Goal: Information Seeking & Learning: Learn about a topic

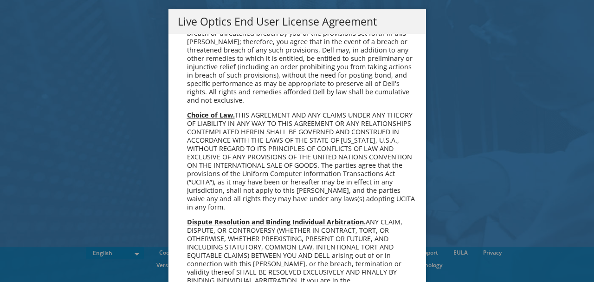
scroll to position [3476, 0]
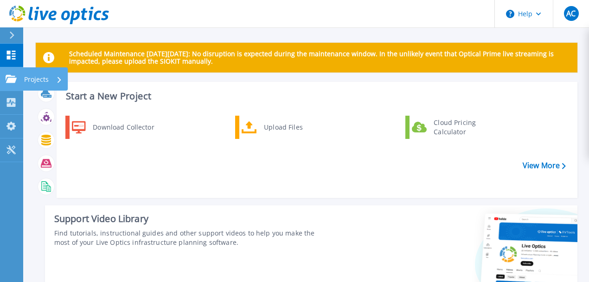
click at [14, 75] on icon at bounding box center [11, 79] width 11 height 8
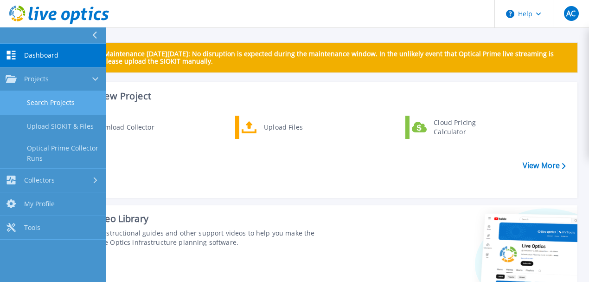
click at [64, 103] on link "Search Projects" at bounding box center [53, 103] width 106 height 24
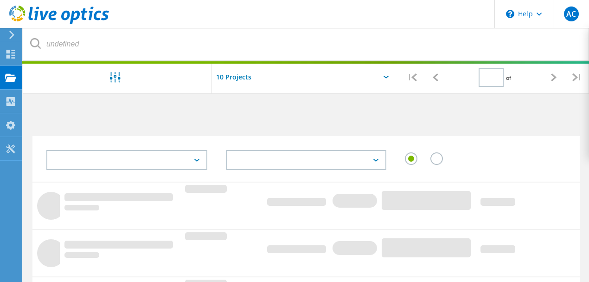
type input "1"
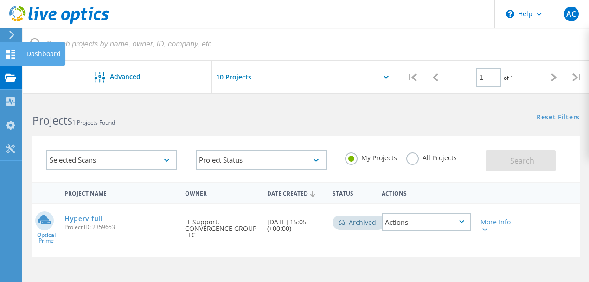
click at [13, 56] on icon at bounding box center [10, 54] width 11 height 9
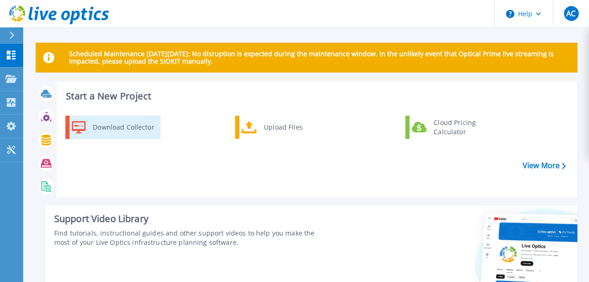
click at [144, 124] on div "Download Collector" at bounding box center [123, 127] width 70 height 19
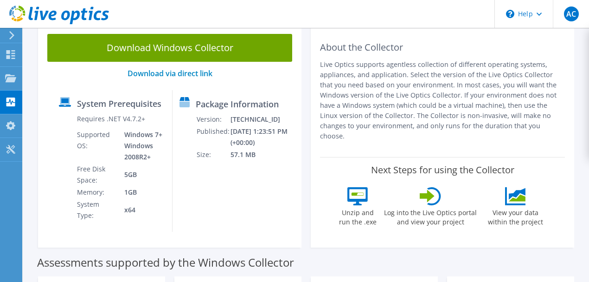
scroll to position [62, 0]
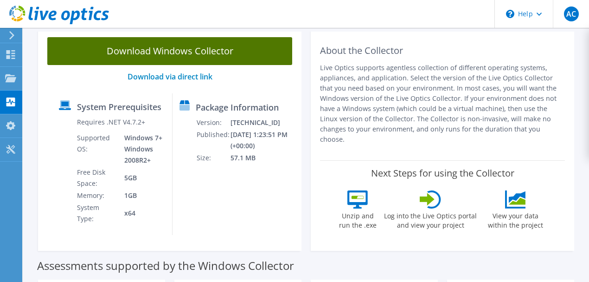
click at [172, 60] on link "Download Windows Collector" at bounding box center [169, 51] width 245 height 28
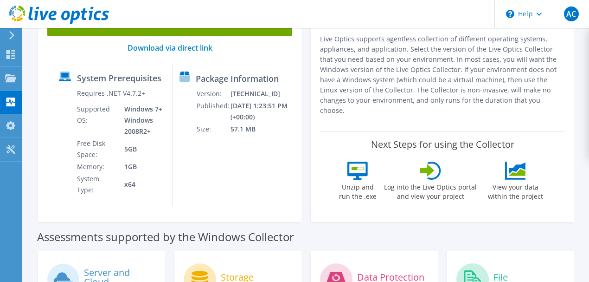
scroll to position [93, 0]
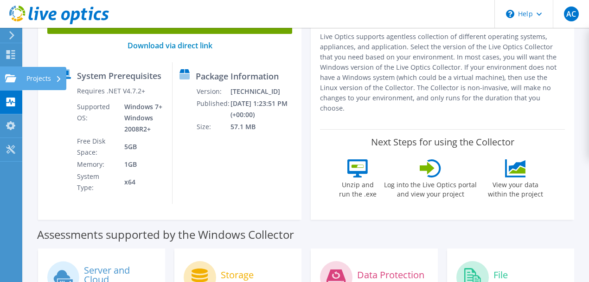
click at [13, 80] on use at bounding box center [10, 78] width 11 height 8
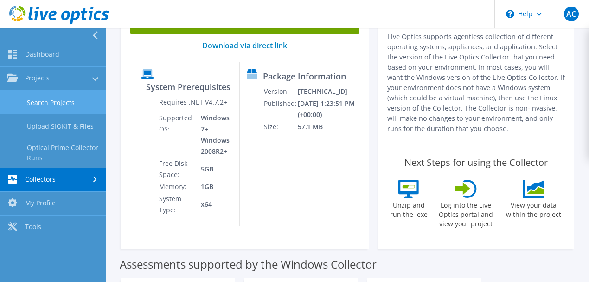
click at [45, 102] on link "Search Projects" at bounding box center [53, 103] width 106 height 24
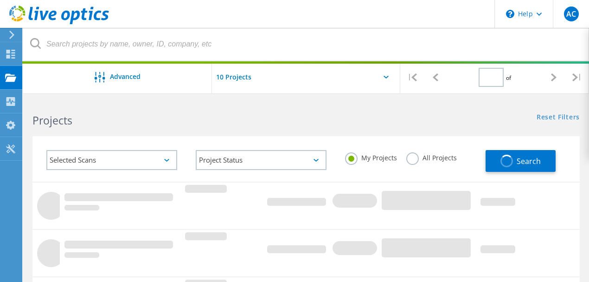
type input "1"
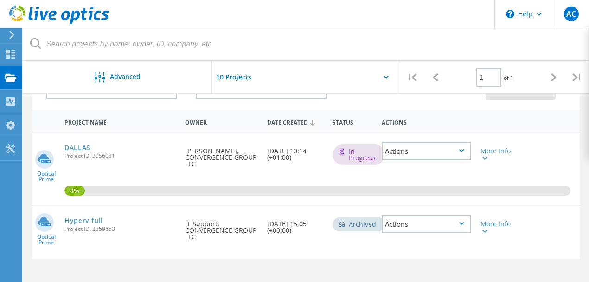
scroll to position [62, 0]
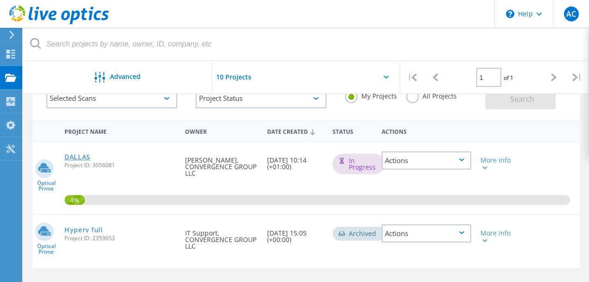
click at [79, 158] on link "DALLAS" at bounding box center [78, 157] width 26 height 6
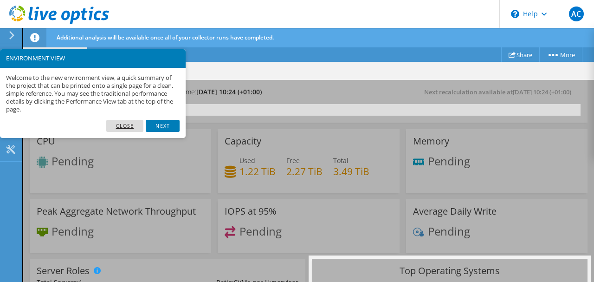
click at [128, 124] on link "Close" at bounding box center [125, 126] width 38 height 12
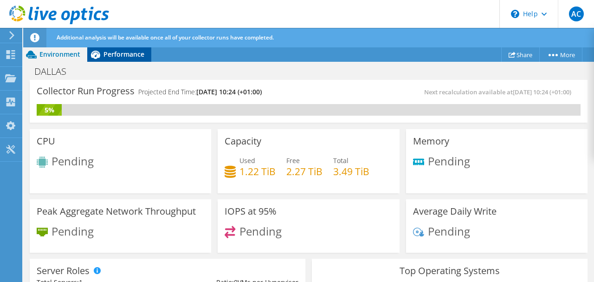
click at [116, 54] on span "Performance" at bounding box center [124, 54] width 41 height 9
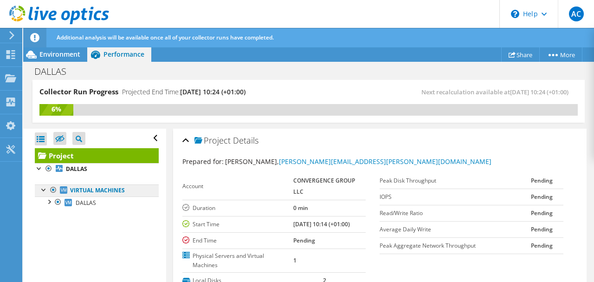
click at [108, 194] on link "Virtual Machines" at bounding box center [97, 190] width 124 height 12
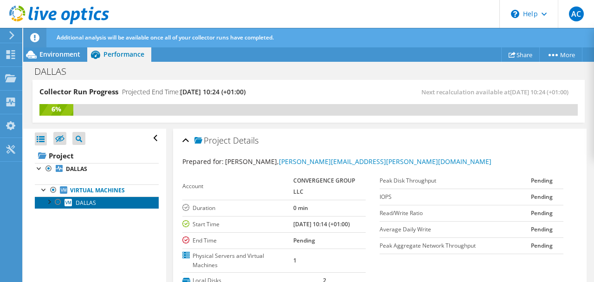
click at [97, 203] on link "DALLAS" at bounding box center [97, 202] width 124 height 12
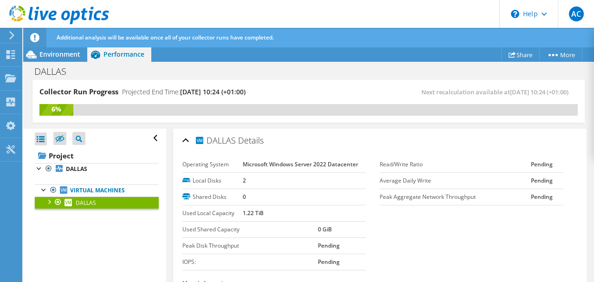
click at [47, 201] on div at bounding box center [48, 200] width 9 height 9
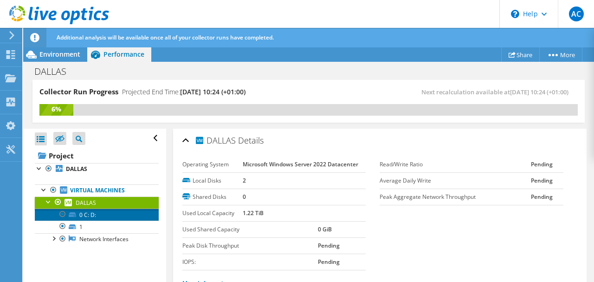
click at [75, 216] on link "0 C: D:" at bounding box center [97, 214] width 124 height 12
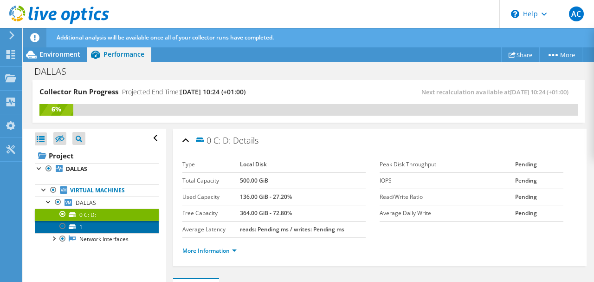
click at [78, 224] on link "1" at bounding box center [97, 226] width 124 height 12
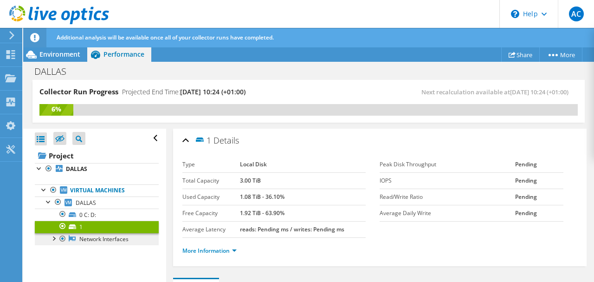
click at [97, 234] on link "Network Interfaces" at bounding box center [97, 239] width 124 height 12
click at [51, 238] on div at bounding box center [53, 237] width 9 height 9
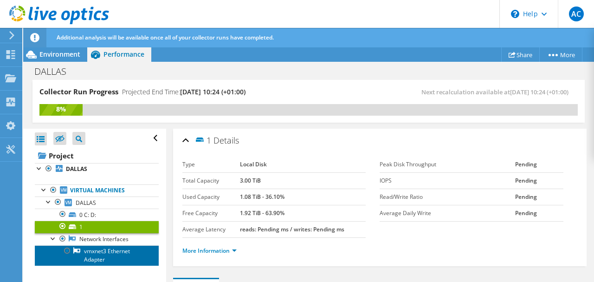
click at [107, 253] on link "vmxnet3 Ethernet Adapter" at bounding box center [97, 255] width 124 height 20
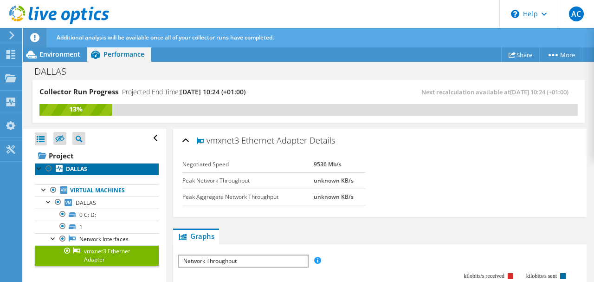
click at [69, 169] on b "DALLAS" at bounding box center [76, 169] width 21 height 8
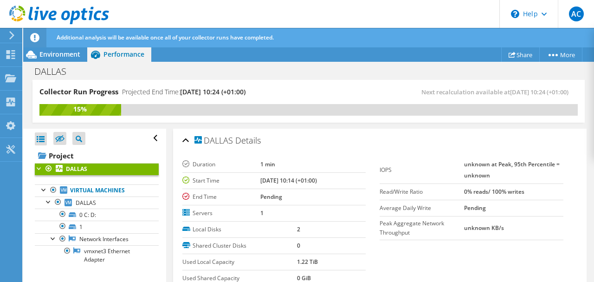
scroll to position [186, 0]
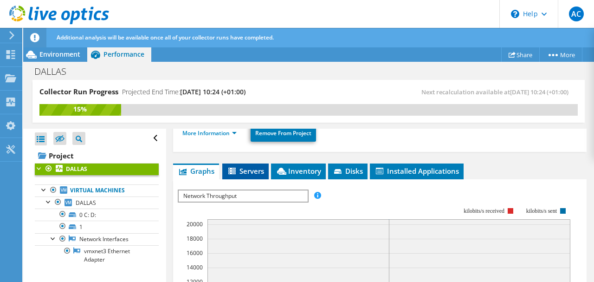
click at [233, 168] on icon at bounding box center [231, 171] width 7 height 6
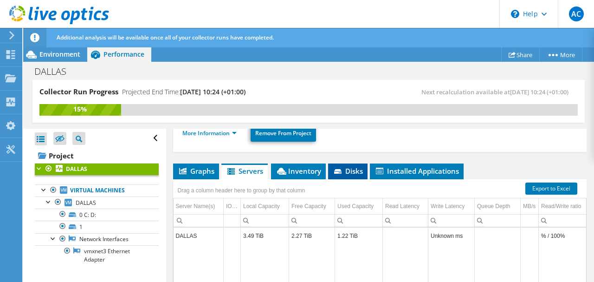
click at [337, 169] on icon at bounding box center [337, 171] width 7 height 5
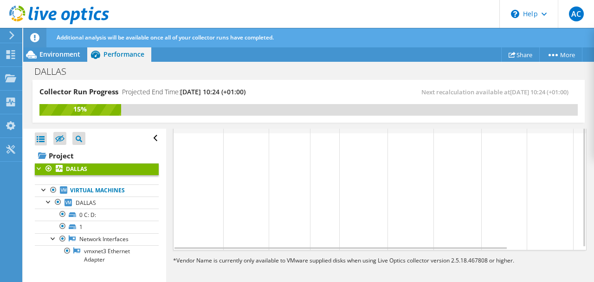
scroll to position [251, 0]
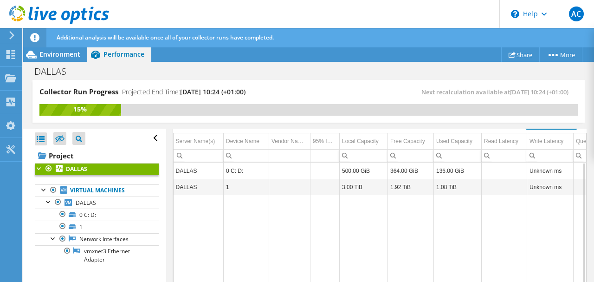
click at [177, 186] on td "DALLAS" at bounding box center [199, 187] width 50 height 16
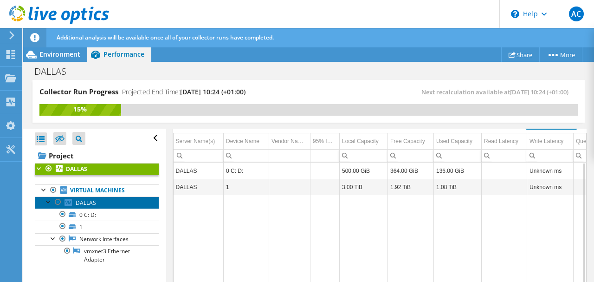
click at [95, 197] on link "DALLAS" at bounding box center [97, 202] width 124 height 12
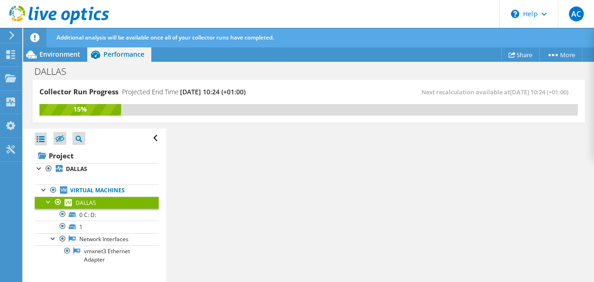
scroll to position [212, 0]
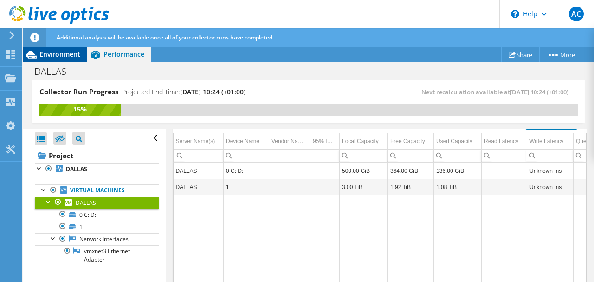
click at [46, 54] on span "Environment" at bounding box center [59, 54] width 41 height 9
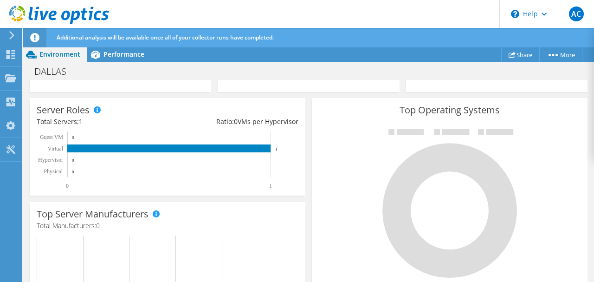
scroll to position [235, 0]
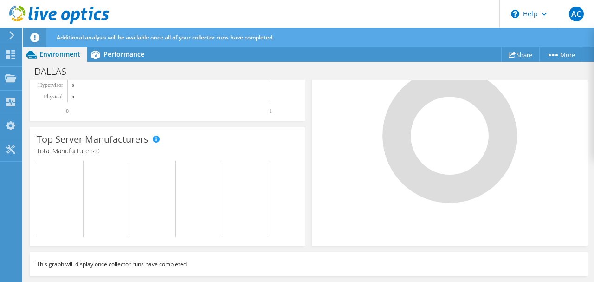
click at [52, 13] on use at bounding box center [59, 15] width 100 height 19
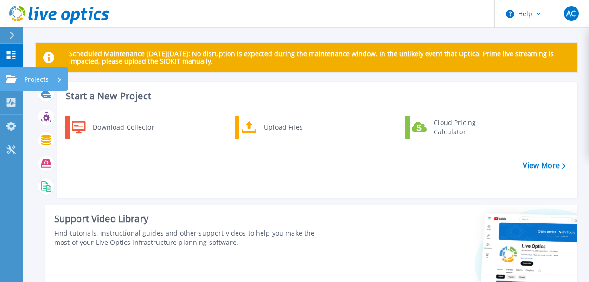
click at [13, 76] on icon at bounding box center [11, 79] width 11 height 8
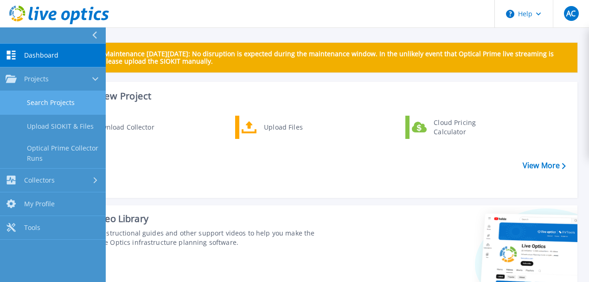
click at [45, 104] on link "Search Projects" at bounding box center [53, 103] width 106 height 24
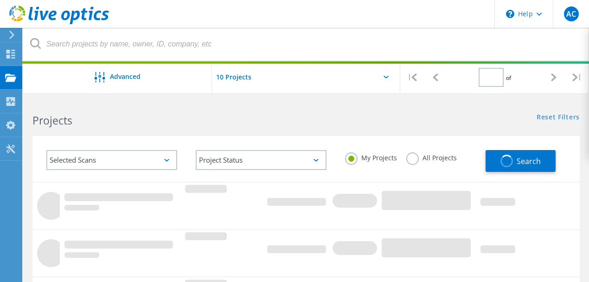
type input "1"
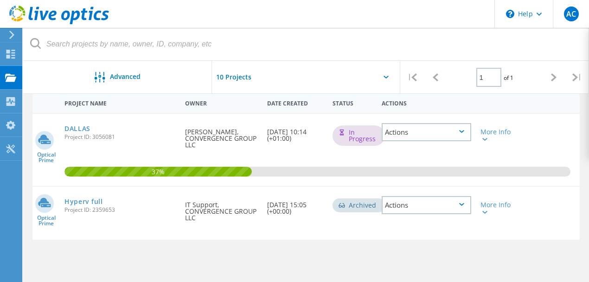
scroll to position [93, 0]
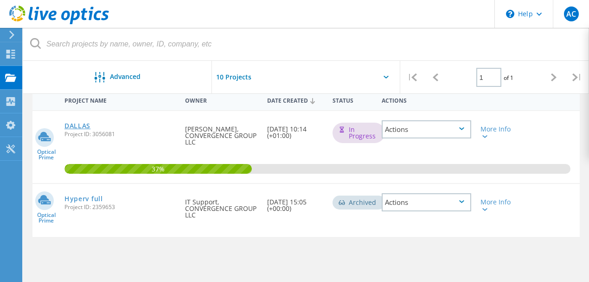
click at [75, 129] on link "DALLAS" at bounding box center [78, 126] width 26 height 6
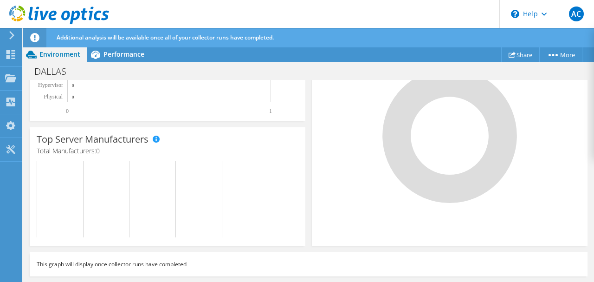
scroll to position [50, 0]
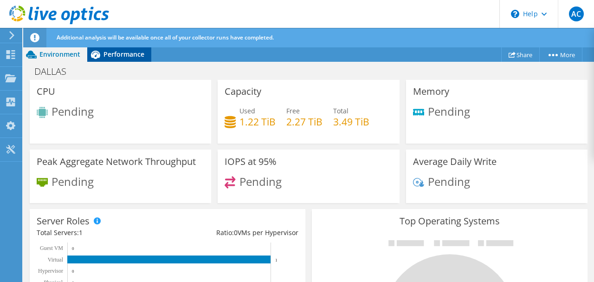
click at [133, 53] on span "Performance" at bounding box center [124, 54] width 41 height 9
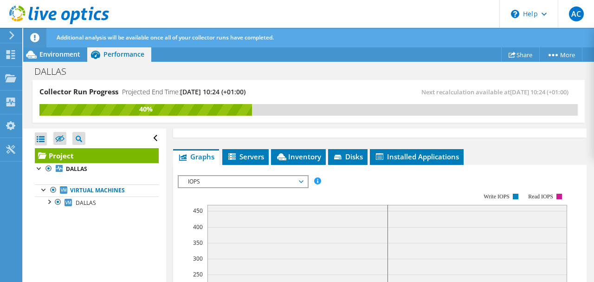
scroll to position [247, 0]
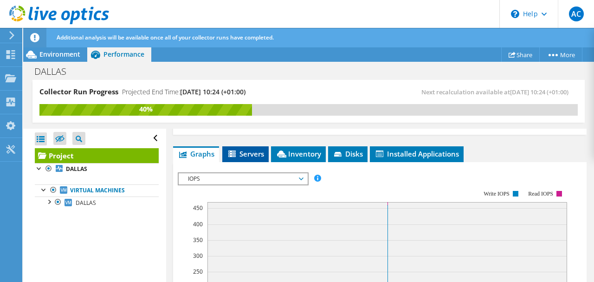
click at [239, 154] on span "Servers" at bounding box center [245, 153] width 37 height 9
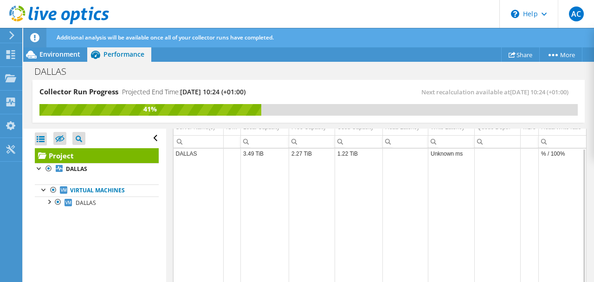
scroll to position [216, 0]
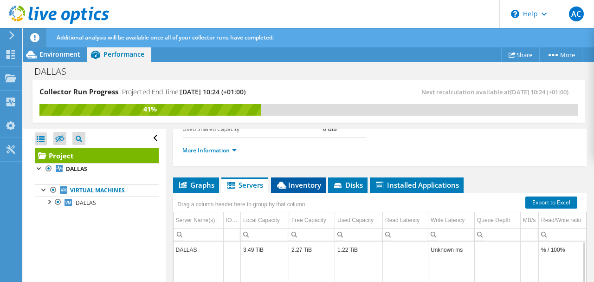
click at [276, 183] on li "Inventory" at bounding box center [298, 185] width 55 height 16
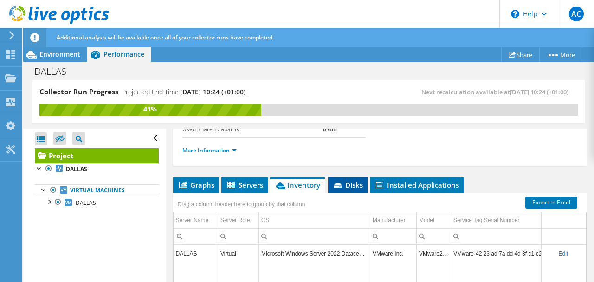
click at [363, 183] on li "Disks" at bounding box center [347, 185] width 39 height 16
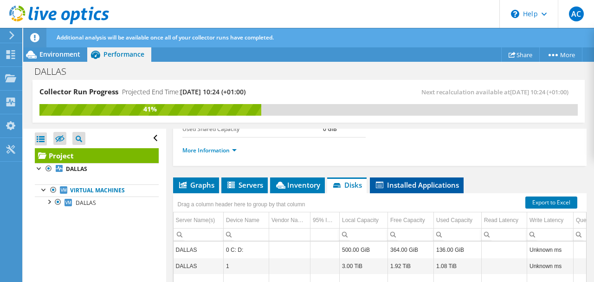
click at [386, 181] on span "Installed Applications" at bounding box center [417, 184] width 84 height 9
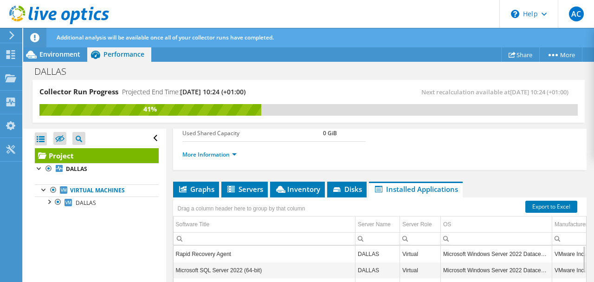
scroll to position [202, 0]
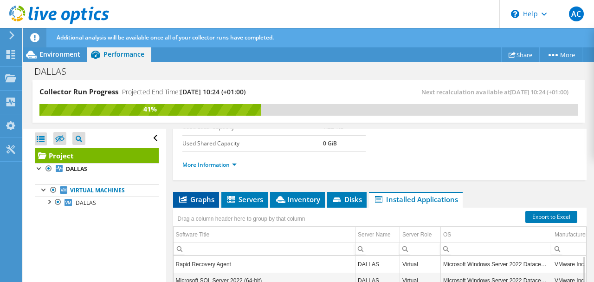
click at [209, 196] on span "Graphs" at bounding box center [196, 198] width 37 height 9
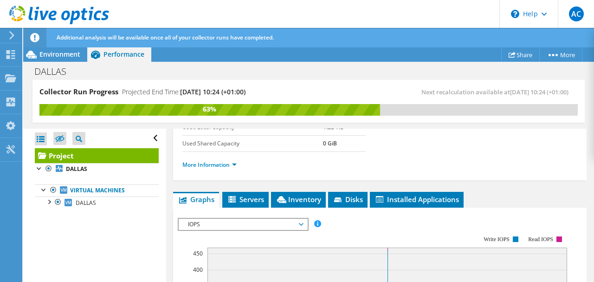
click at [93, 10] on icon at bounding box center [59, 15] width 100 height 19
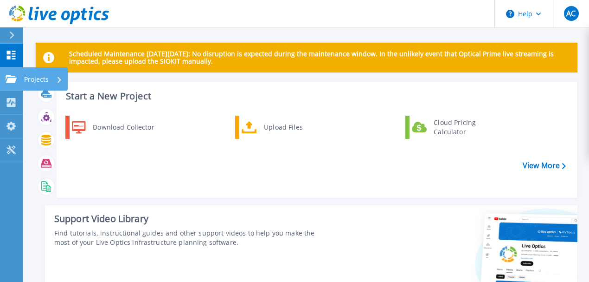
click at [19, 82] on link "Projects Projects" at bounding box center [11, 79] width 23 height 24
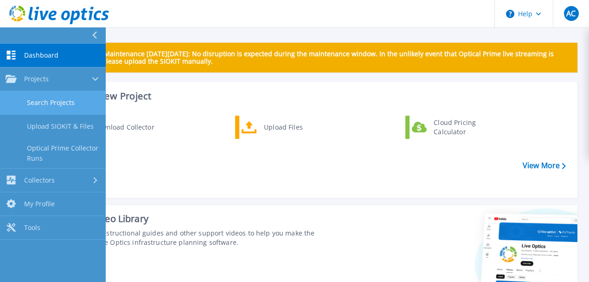
click at [52, 99] on link "Search Projects" at bounding box center [53, 103] width 106 height 24
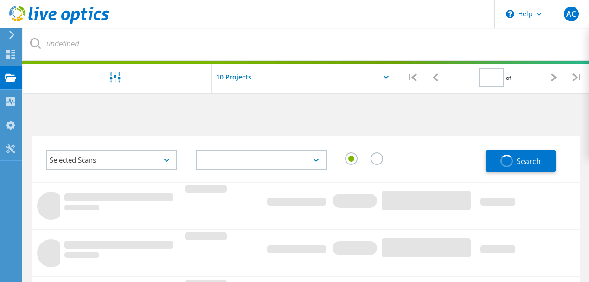
type input "1"
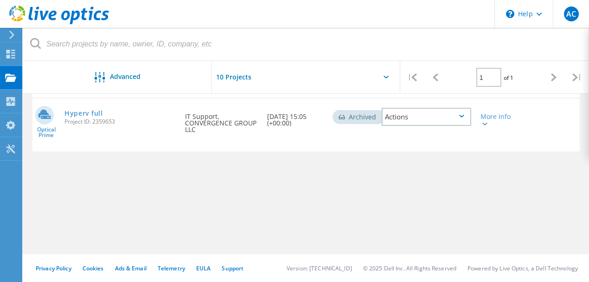
scroll to position [23, 0]
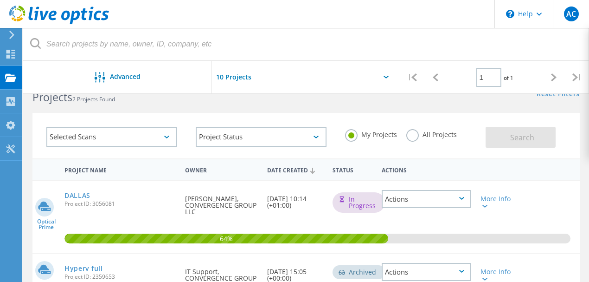
click at [0, 0] on div "Projects" at bounding box center [0, 0] width 0 height 0
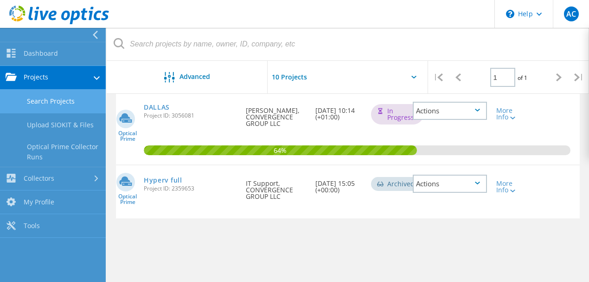
scroll to position [147, 0]
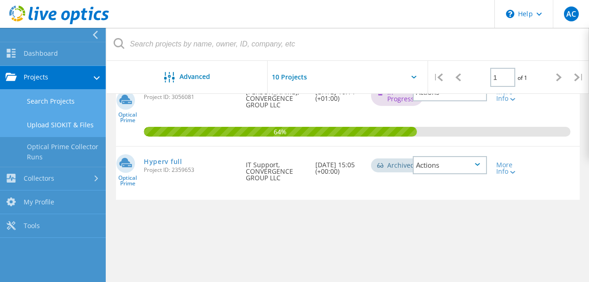
click at [60, 128] on link "Upload SIOKIT & Files" at bounding box center [53, 125] width 106 height 24
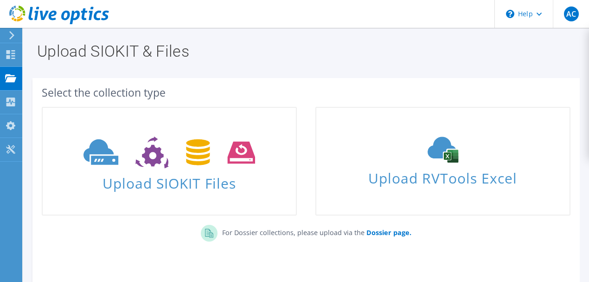
click at [20, 13] on icon at bounding box center [59, 15] width 100 height 19
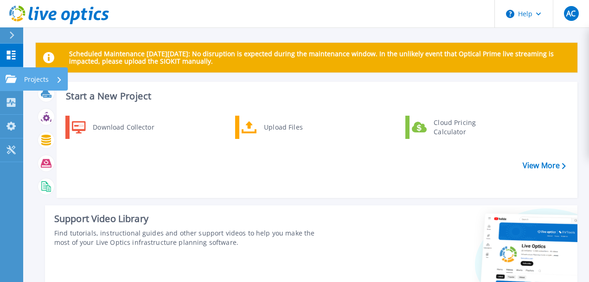
click at [11, 72] on link "Projects Projects" at bounding box center [11, 79] width 23 height 24
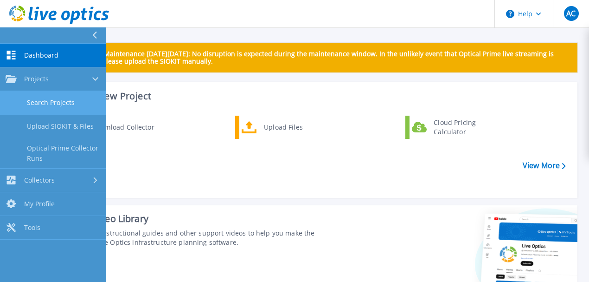
click at [57, 98] on link "Search Projects" at bounding box center [53, 103] width 106 height 24
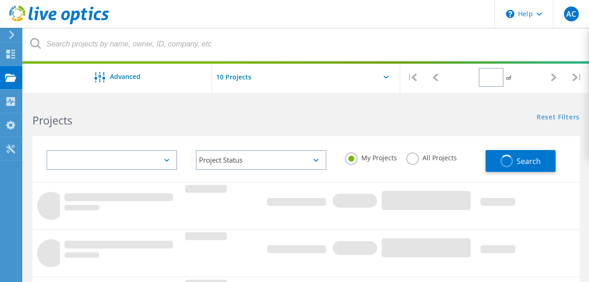
type input "1"
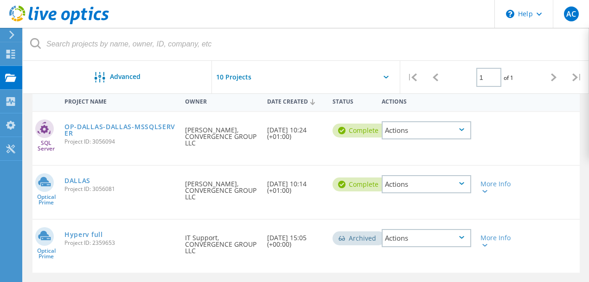
scroll to position [93, 0]
click at [125, 126] on link "OP-DALLAS-DALLAS-MSSQLSERVER" at bounding box center [120, 129] width 111 height 13
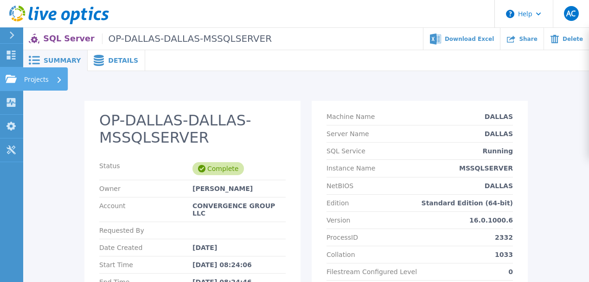
click at [18, 78] on link "Projects Projects" at bounding box center [11, 79] width 23 height 24
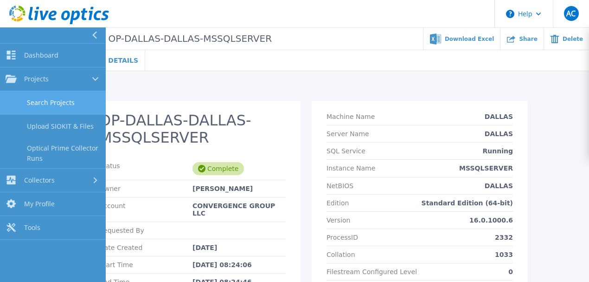
click at [53, 103] on link "Search Projects" at bounding box center [53, 103] width 106 height 24
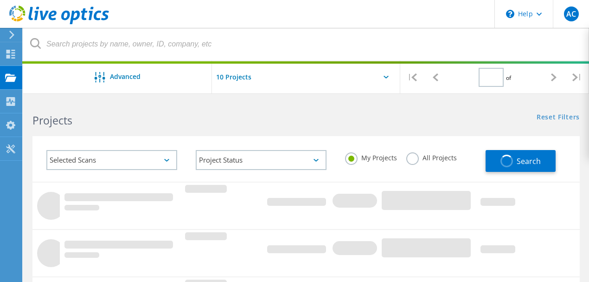
type input "1"
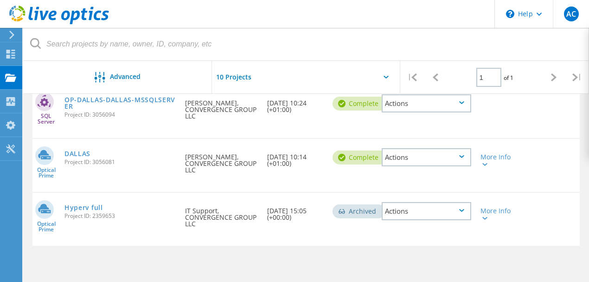
scroll to position [123, 0]
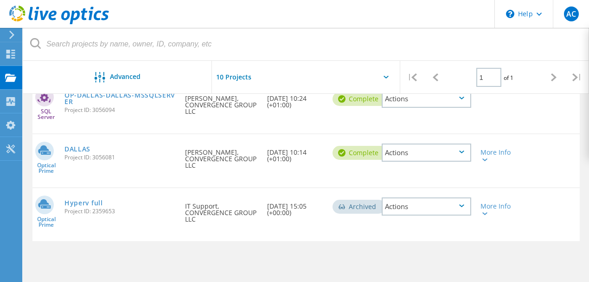
click at [75, 143] on div "DALLAS Project ID: 3056081" at bounding box center [120, 151] width 121 height 35
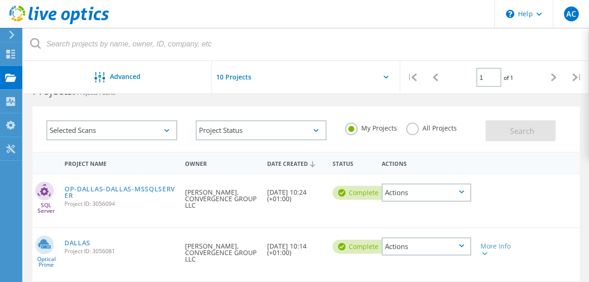
scroll to position [62, 0]
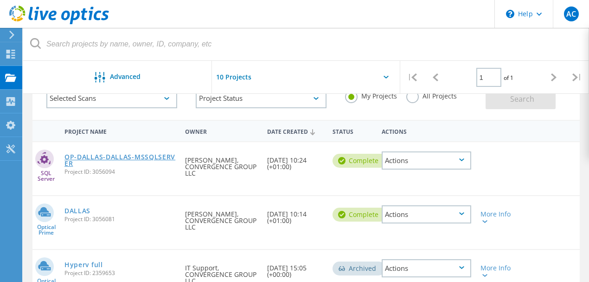
click at [148, 155] on link "OP-DALLAS-DALLAS-MSSQLSERVER" at bounding box center [120, 160] width 111 height 13
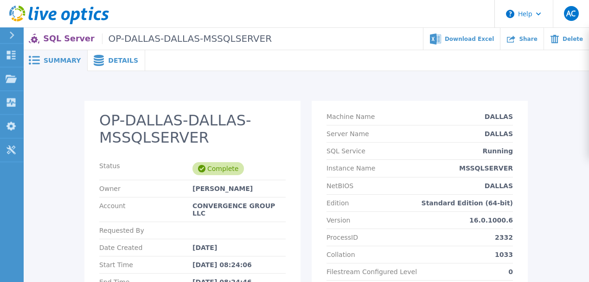
click at [108, 58] on span "Details" at bounding box center [123, 60] width 30 height 6
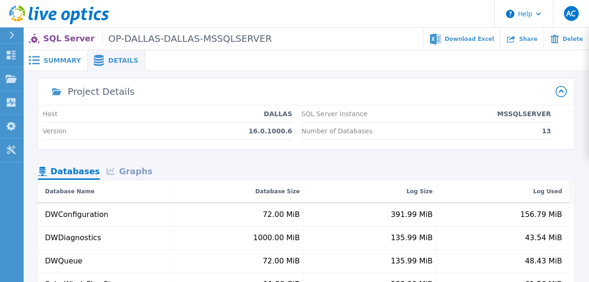
click at [123, 167] on div "Graphs" at bounding box center [129, 172] width 59 height 16
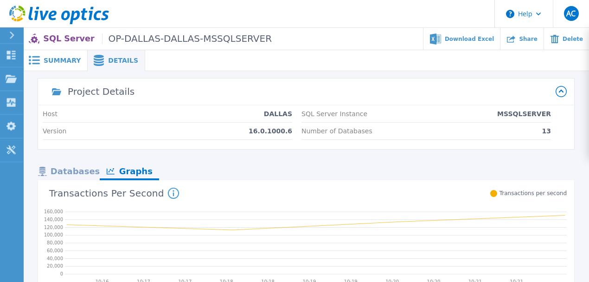
click at [80, 171] on div "Databases" at bounding box center [69, 172] width 62 height 16
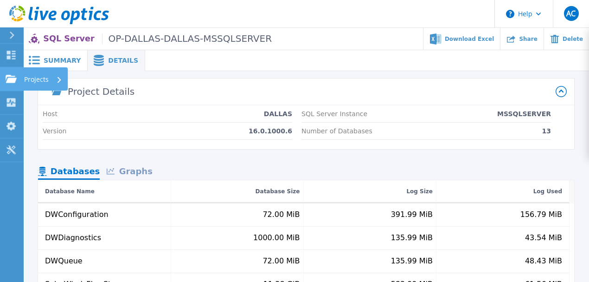
click at [18, 77] on link "Projects Projects" at bounding box center [11, 79] width 23 height 24
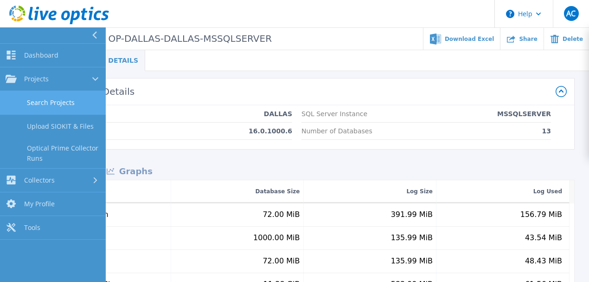
click at [47, 99] on link "Search Projects" at bounding box center [53, 103] width 106 height 24
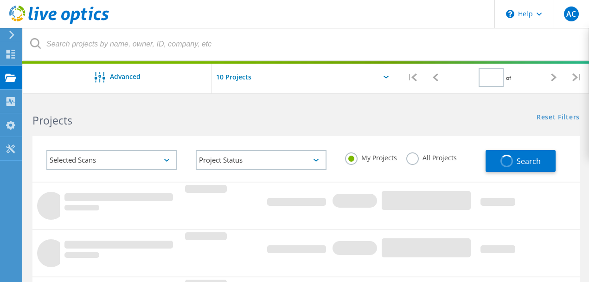
type input "1"
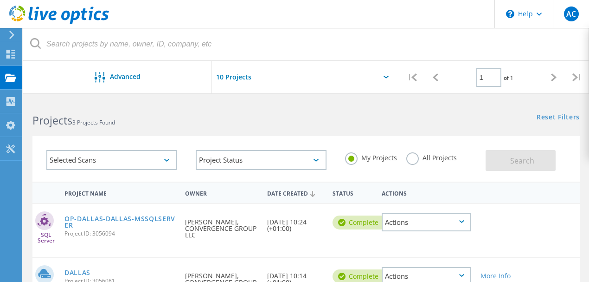
scroll to position [123, 0]
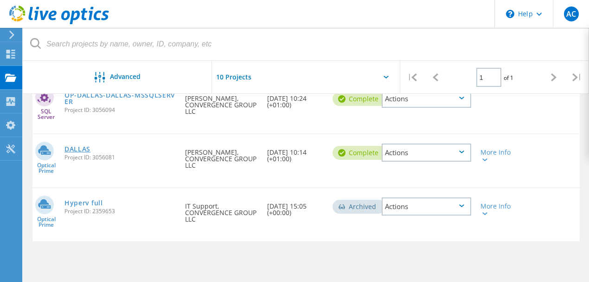
click at [73, 151] on link "DALLAS" at bounding box center [78, 149] width 26 height 6
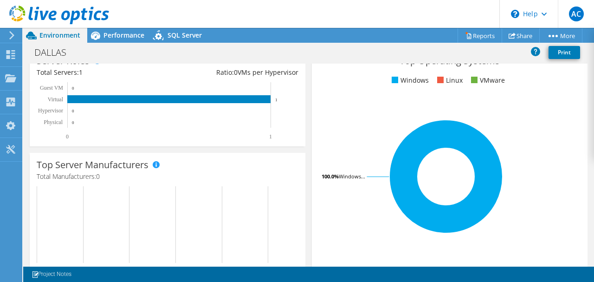
scroll to position [155, 0]
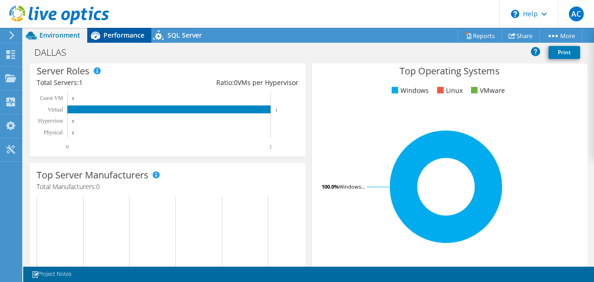
click at [112, 38] on span "Performance" at bounding box center [124, 35] width 41 height 9
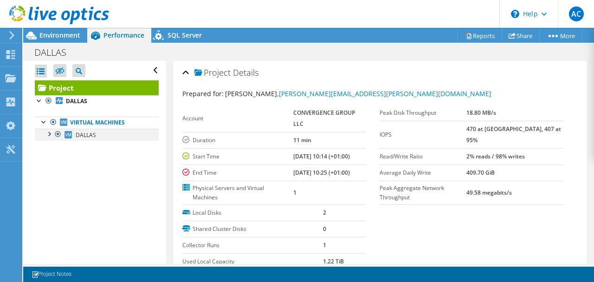
click at [50, 136] on div at bounding box center [48, 133] width 9 height 9
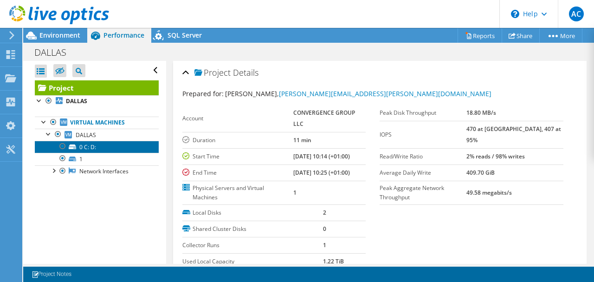
click at [69, 144] on icon at bounding box center [72, 146] width 7 height 5
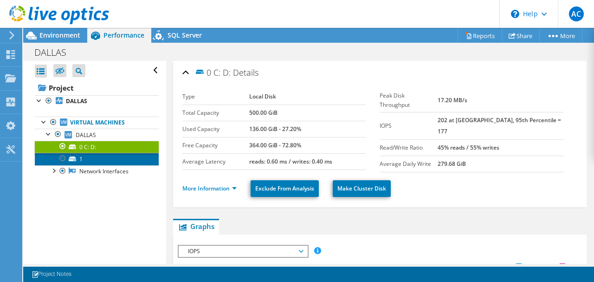
click at [96, 161] on link "1" at bounding box center [97, 159] width 124 height 12
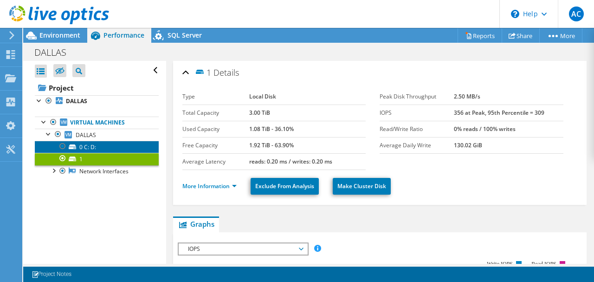
click at [107, 151] on link "0 C: D:" at bounding box center [97, 147] width 124 height 12
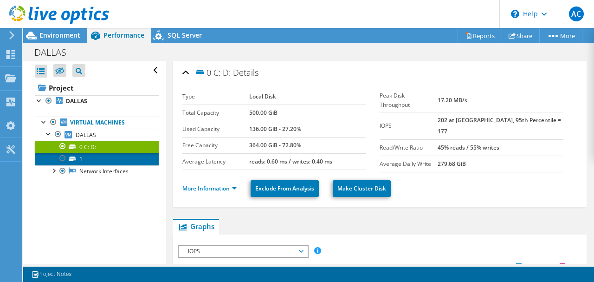
click at [110, 163] on link "1" at bounding box center [97, 159] width 124 height 12
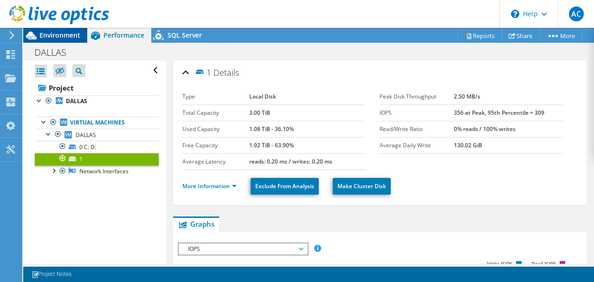
click at [40, 32] on span "Environment" at bounding box center [59, 35] width 41 height 9
